Goal: Task Accomplishment & Management: Use online tool/utility

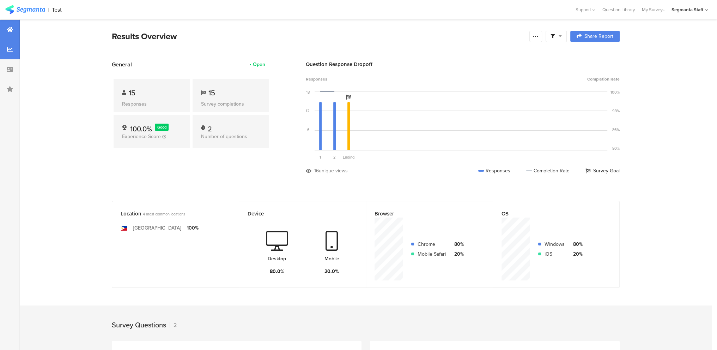
click at [13, 49] on div at bounding box center [10, 50] width 20 height 20
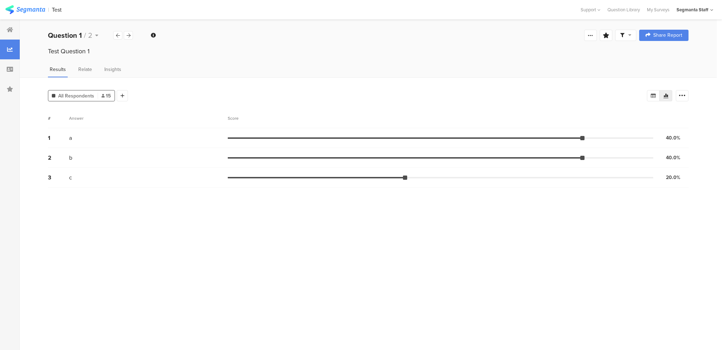
click at [128, 99] on div "All Respondents 15 Add Segment" at bounding box center [347, 94] width 599 height 14
click at [123, 96] on icon at bounding box center [123, 95] width 4 height 5
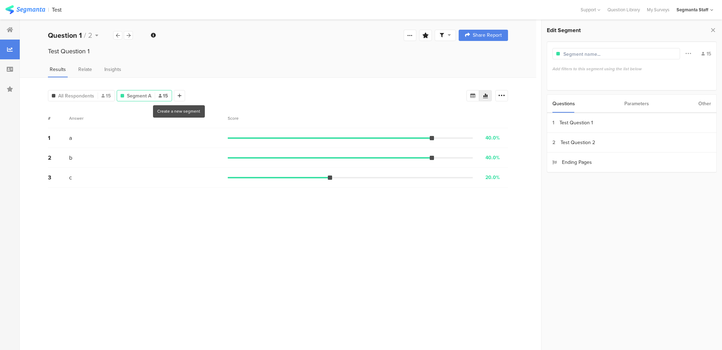
click at [619, 106] on div "Questions Parameters Other" at bounding box center [632, 103] width 170 height 19
click at [643, 104] on div "Parameters" at bounding box center [637, 104] width 25 height 18
click at [715, 109] on div "Questions Parameters Other" at bounding box center [632, 103] width 170 height 19
click at [711, 108] on div "Questions Parameters Other" at bounding box center [632, 103] width 170 height 19
click at [709, 104] on div "Other" at bounding box center [705, 104] width 13 height 18
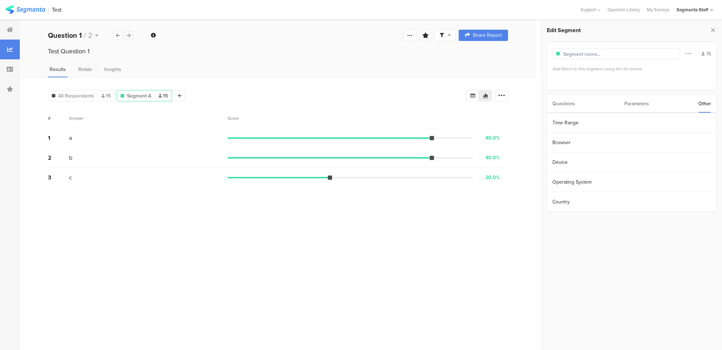
click at [126, 35] on div at bounding box center [128, 35] width 9 height 8
click at [551, 103] on div "Questions Parameters Other" at bounding box center [632, 103] width 170 height 19
drag, startPoint x: 405, startPoint y: 138, endPoint x: 451, endPoint y: 134, distance: 46.4
click at [440, 135] on div "1 Apple 33.3% 5 votes" at bounding box center [278, 138] width 460 height 20
click at [451, 134] on div "1 Apple 33.3% 5 votes" at bounding box center [278, 138] width 460 height 20
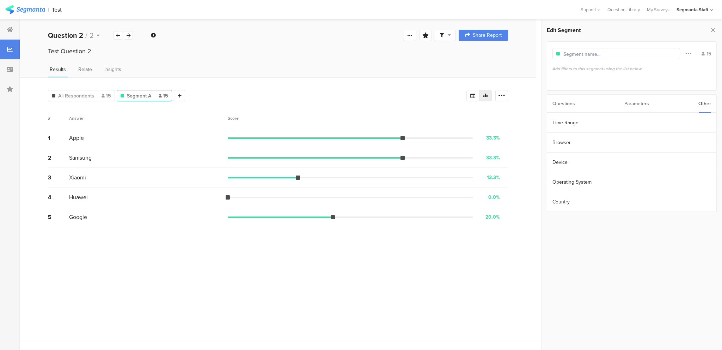
click at [451, 139] on div "1 Apple 33.3% 5 votes" at bounding box center [278, 138] width 460 height 20
click at [140, 94] on span "Segment A" at bounding box center [139, 95] width 24 height 7
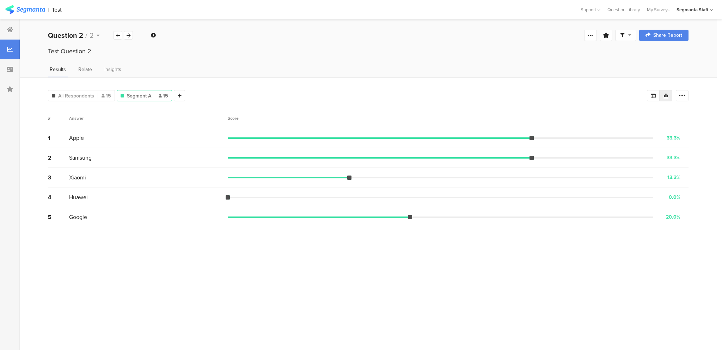
click at [140, 94] on span "Segment A" at bounding box center [139, 95] width 24 height 7
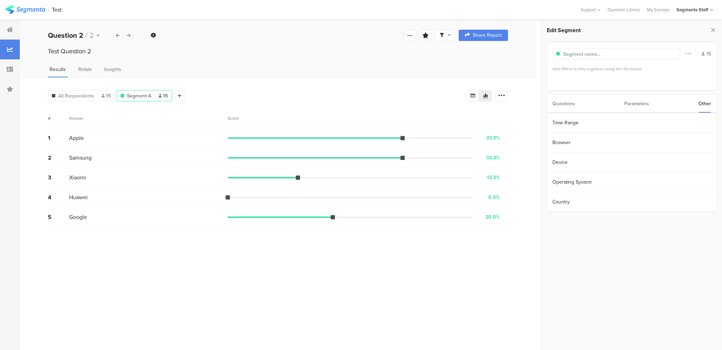
click at [571, 103] on div "Questions" at bounding box center [564, 104] width 23 height 18
click at [642, 111] on div "Parameters" at bounding box center [637, 104] width 25 height 18
click at [553, 227] on div "Edit Segment Filter Conjunction And Or Segment Color 15 Add filters to this seg…" at bounding box center [632, 185] width 181 height 330
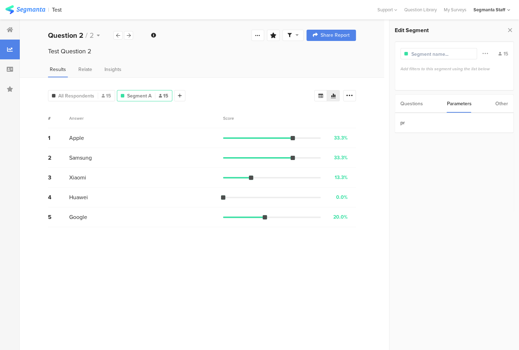
click at [430, 53] on input "text" at bounding box center [441, 53] width 61 height 7
click at [488, 53] on div "Filter Conjunction And Or Segment Color" at bounding box center [485, 53] width 16 height 13
click at [487, 53] on icon at bounding box center [485, 53] width 6 height 9
click at [438, 171] on div "pr" at bounding box center [453, 162] width 119 height 99
click at [488, 52] on div at bounding box center [485, 53] width 16 height 13
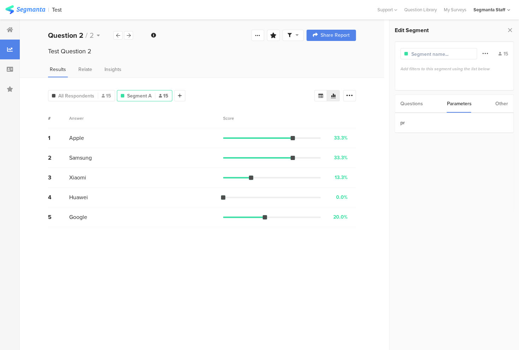
click at [485, 52] on icon at bounding box center [485, 53] width 6 height 9
click at [437, 79] on span "Or" at bounding box center [437, 80] width 7 height 7
click at [434, 79] on input "Or" at bounding box center [431, 81] width 5 height 6
radio input "true"
radio input "false"
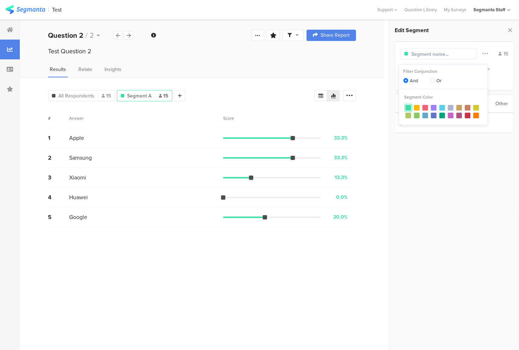
radio input "true"
drag, startPoint x: 467, startPoint y: 202, endPoint x: 468, endPoint y: 197, distance: 5.4
click at [469, 200] on div "pr" at bounding box center [453, 162] width 119 height 99
drag, startPoint x: 394, startPoint y: 108, endPoint x: 402, endPoint y: 107, distance: 8.6
click at [401, 107] on div "Questions Parameters Other" at bounding box center [453, 103] width 119 height 19
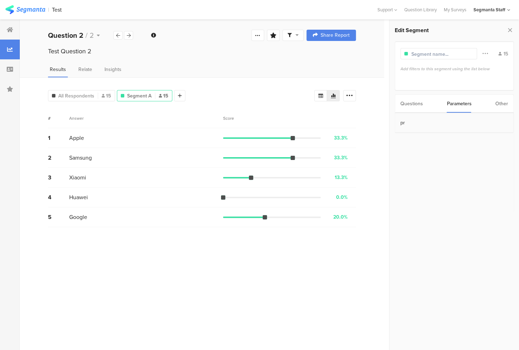
click at [406, 128] on section "pr" at bounding box center [453, 123] width 118 height 20
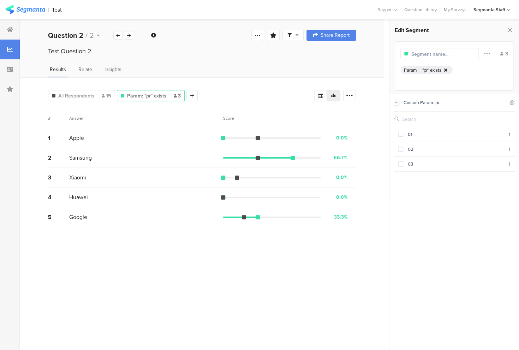
click at [444, 70] on icon at bounding box center [445, 70] width 3 height 5
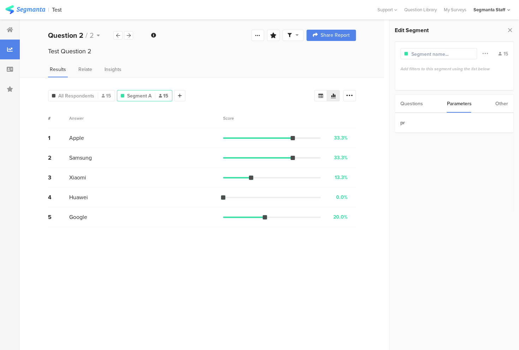
click at [407, 106] on div "Questions" at bounding box center [411, 104] width 23 height 18
click at [465, 125] on section "1 Test Question 1" at bounding box center [454, 123] width 118 height 20
click at [439, 123] on section "a 6" at bounding box center [453, 118] width 121 height 15
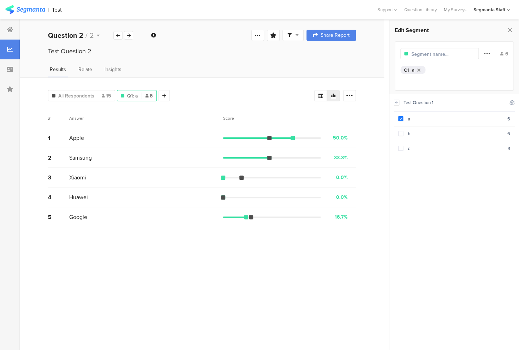
click at [487, 56] on icon at bounding box center [487, 53] width 6 height 9
click at [411, 79] on span "And" at bounding box center [415, 80] width 10 height 7
click at [410, 79] on input "And" at bounding box center [407, 81] width 5 height 6
radio input "true"
click at [439, 79] on span "Or" at bounding box center [439, 80] width 7 height 7
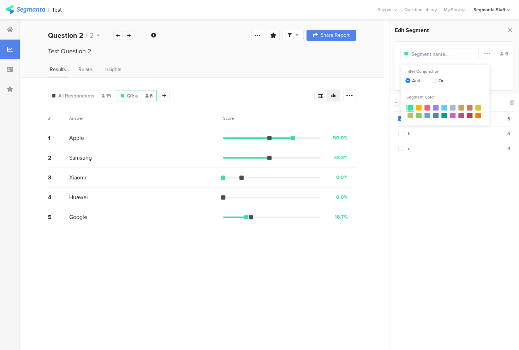
click at [436, 79] on input "Or" at bounding box center [433, 81] width 5 height 6
radio input "true"
radio input "false"
radio input "true"
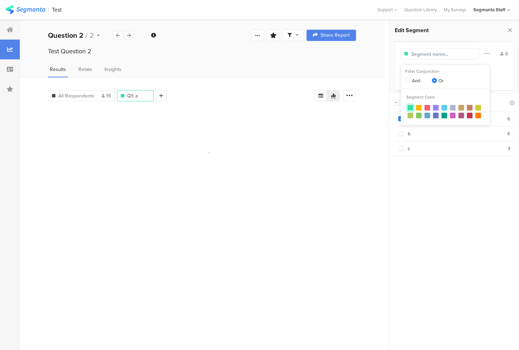
click at [440, 170] on div "Test Question 1 Include Respondents a 6 b 6 c 3" at bounding box center [453, 220] width 121 height 252
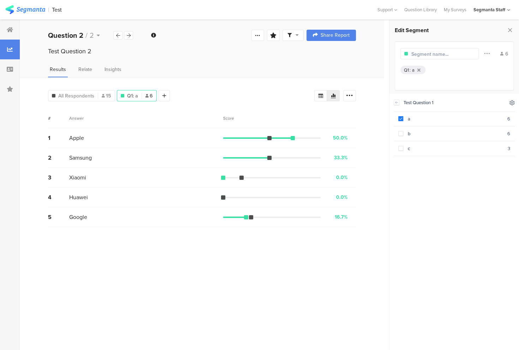
click at [511, 103] on icon at bounding box center [511, 102] width 5 height 5
click at [453, 120] on icon at bounding box center [453, 121] width 3 height 4
click at [448, 119] on div at bounding box center [445, 120] width 8 height 8
click at [461, 122] on div "Include Respondents" at bounding box center [482, 120] width 42 height 6
click at [454, 122] on icon at bounding box center [454, 121] width 6 height 6
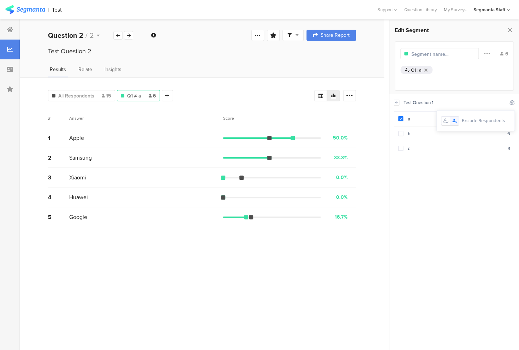
click at [450, 122] on div at bounding box center [454, 120] width 8 height 8
click at [449, 121] on div at bounding box center [445, 120] width 8 height 8
click at [461, 120] on div "Include Respondents" at bounding box center [482, 120] width 42 height 6
click at [457, 120] on div at bounding box center [454, 120] width 8 height 8
click at [443, 120] on icon at bounding box center [445, 121] width 6 height 6
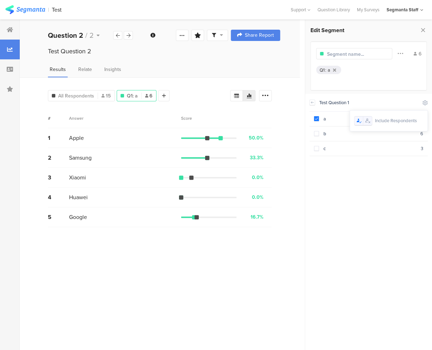
click at [368, 122] on icon at bounding box center [367, 121] width 3 height 4
click at [362, 121] on div at bounding box center [359, 120] width 8 height 8
click at [368, 119] on icon at bounding box center [367, 121] width 3 height 4
